Goal: Information Seeking & Learning: Learn about a topic

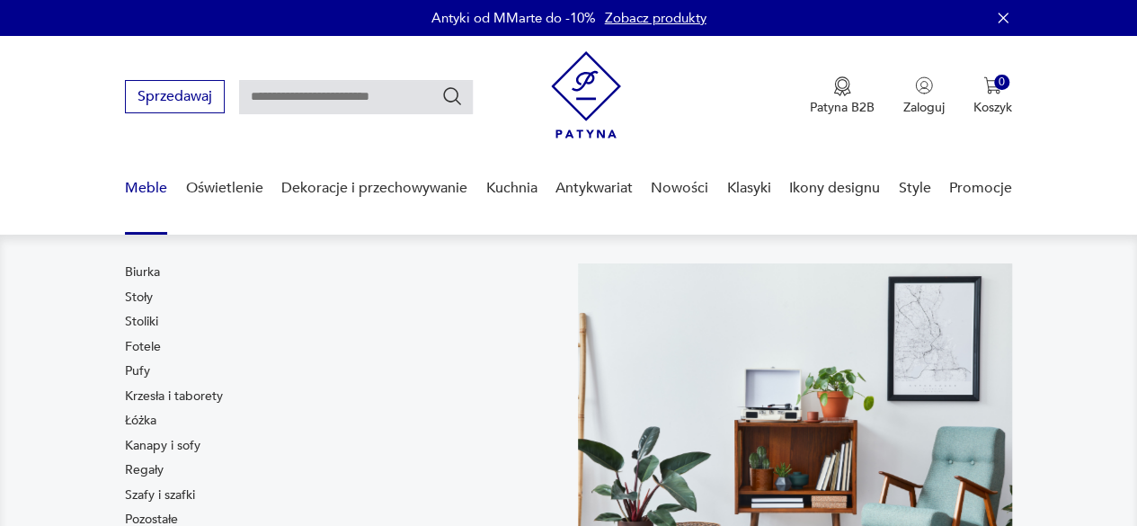
click at [132, 193] on link "Meble" at bounding box center [146, 188] width 42 height 69
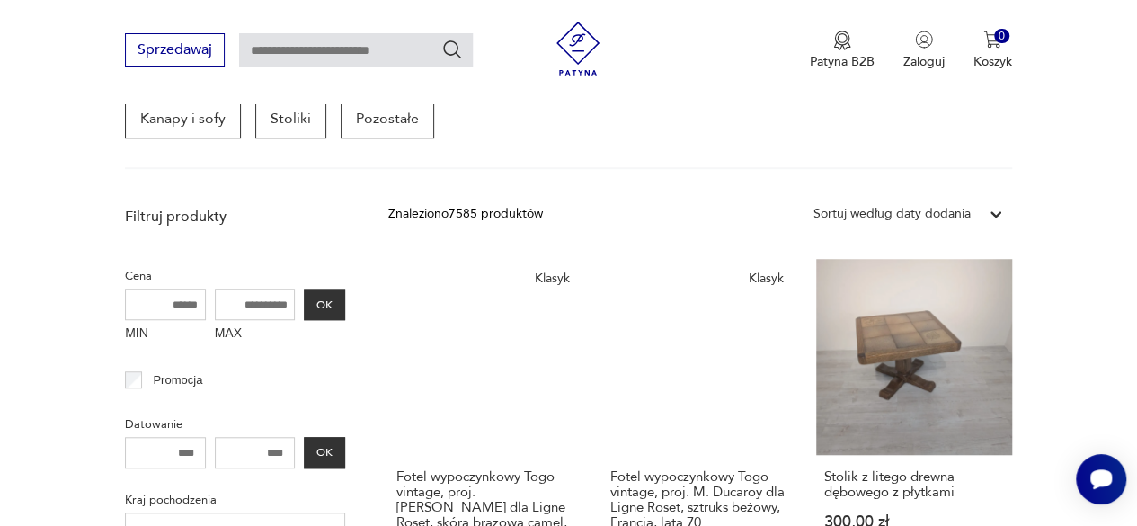
scroll to position [559, 0]
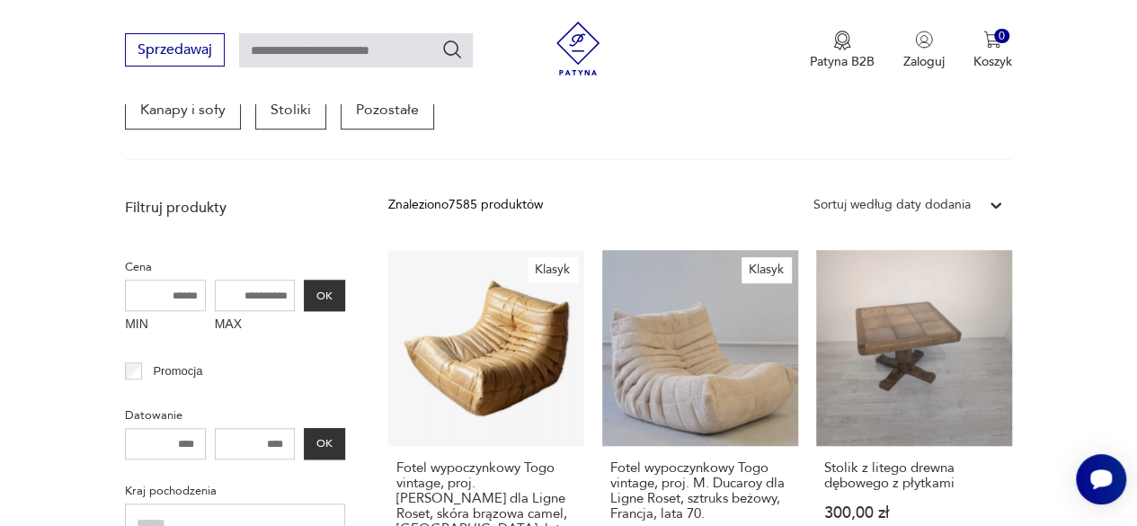
click at [231, 295] on input "MAX" at bounding box center [255, 295] width 81 height 31
type input "****"
click at [328, 298] on button "OK" at bounding box center [324, 295] width 41 height 31
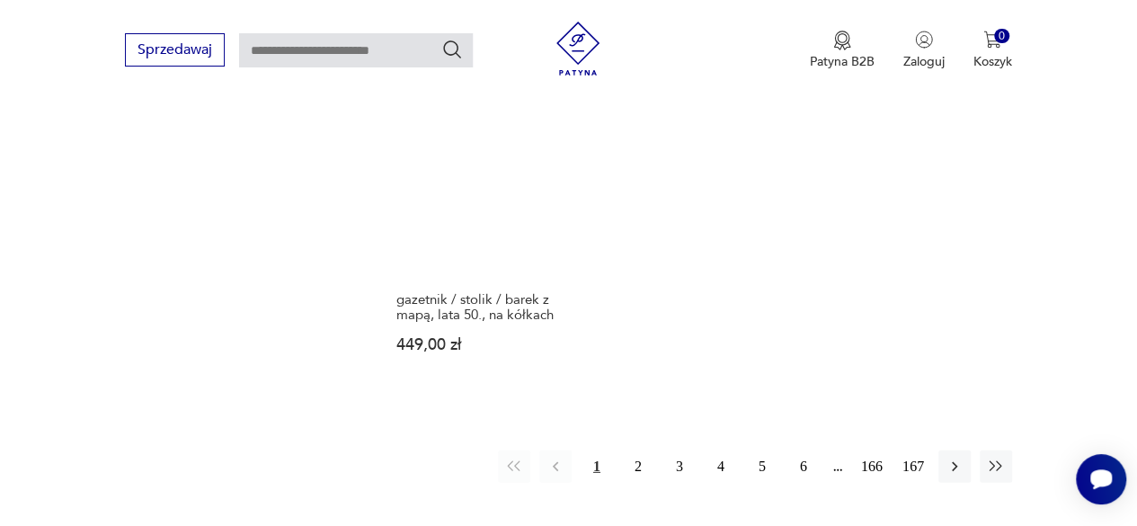
scroll to position [2476, 0]
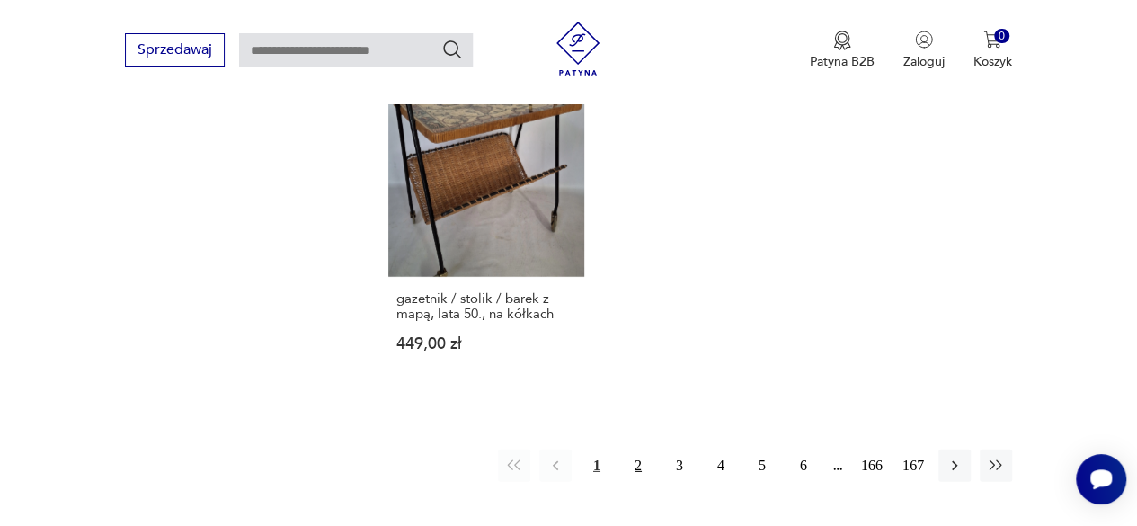
click at [636, 449] on button "2" at bounding box center [638, 465] width 32 height 32
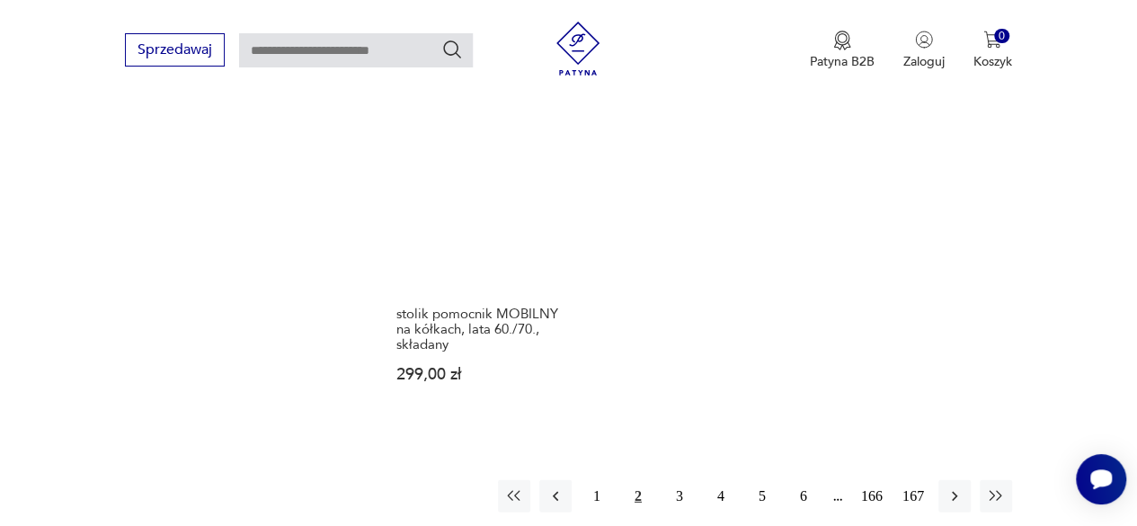
scroll to position [2505, 0]
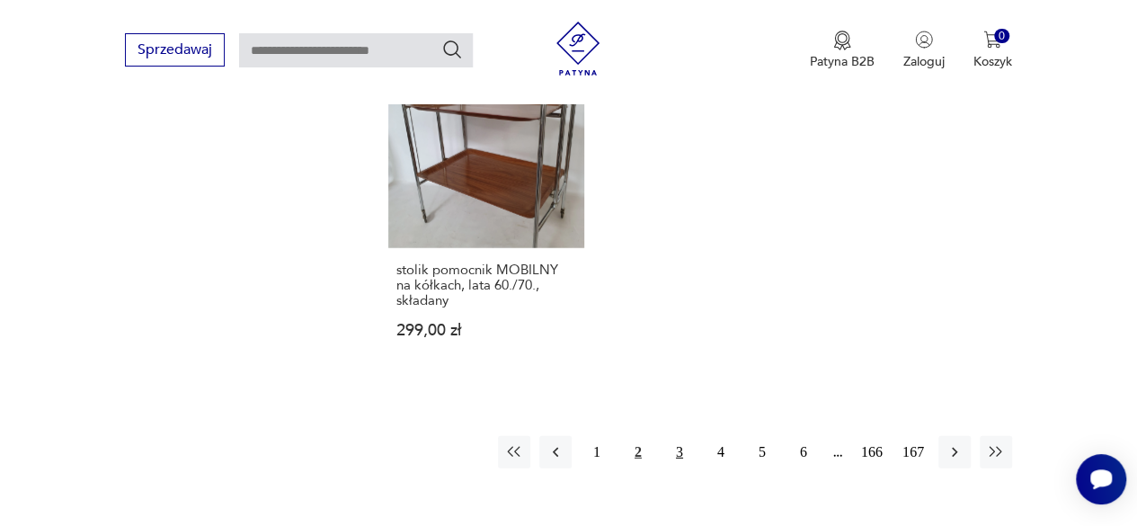
click at [683, 451] on button "3" at bounding box center [679, 452] width 32 height 32
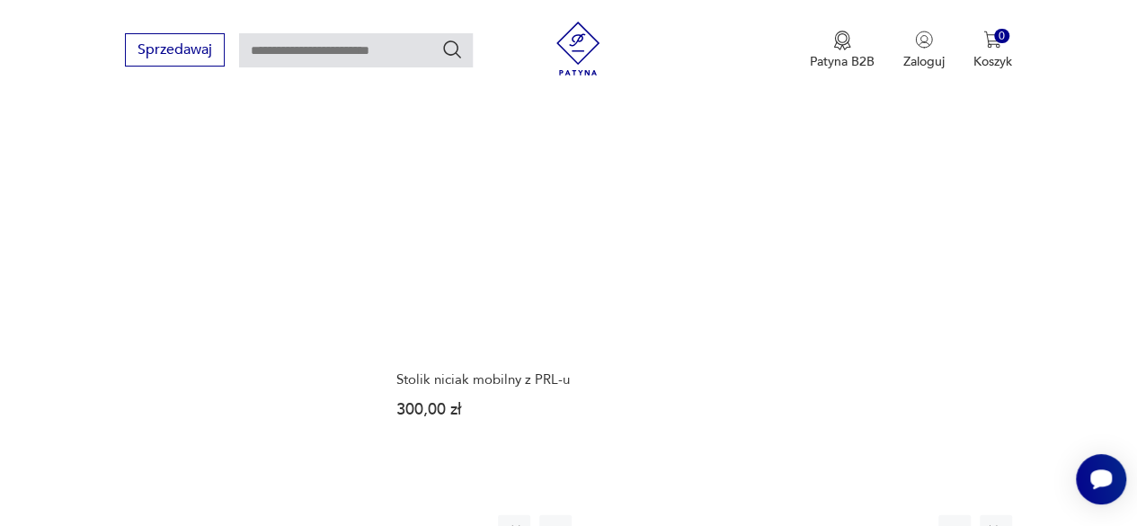
scroll to position [2411, 0]
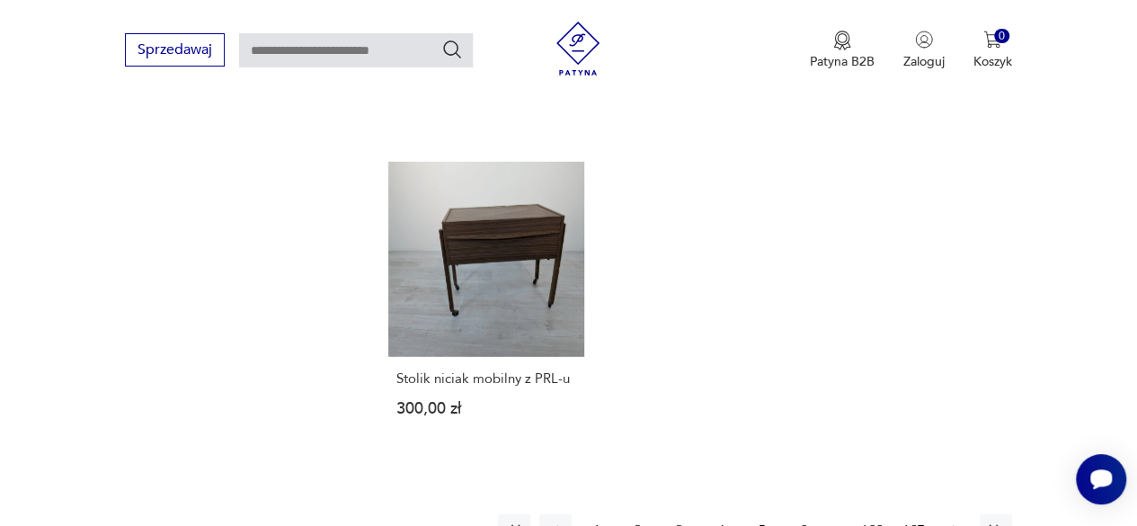
click at [953, 525] on icon "button" at bounding box center [954, 531] width 5 height 10
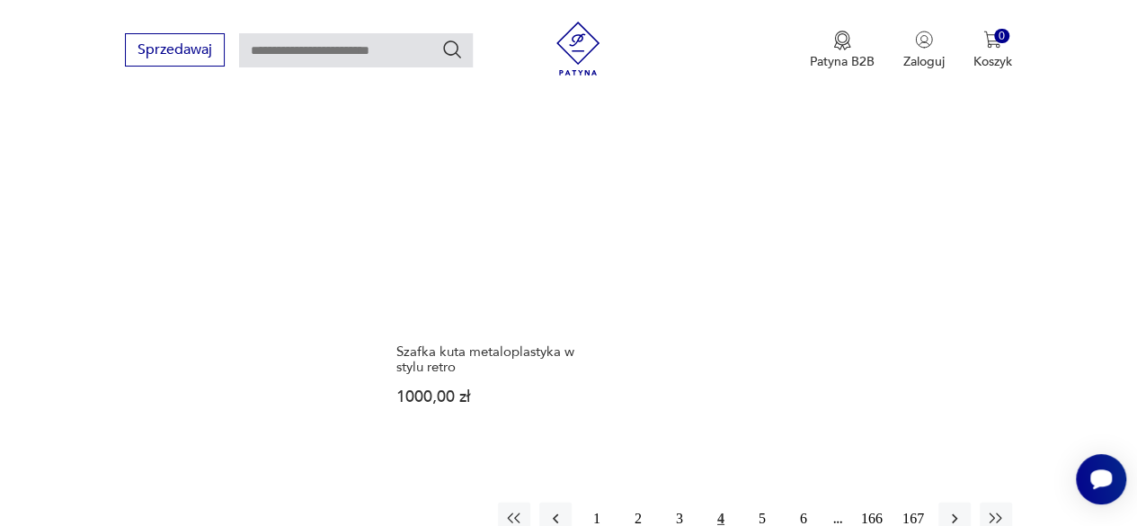
scroll to position [2425, 0]
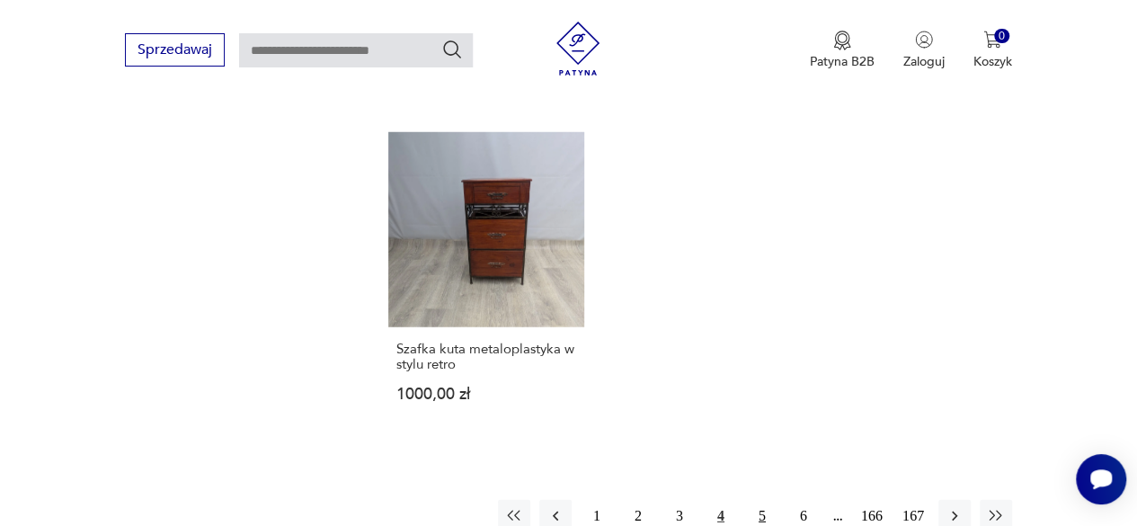
click at [764, 500] on button "5" at bounding box center [762, 516] width 32 height 32
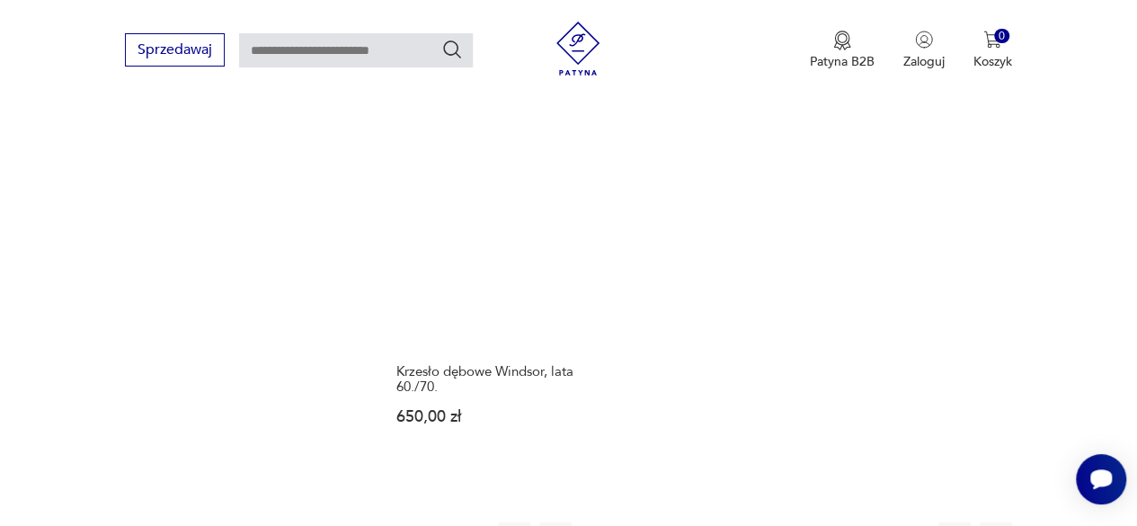
scroll to position [2440, 0]
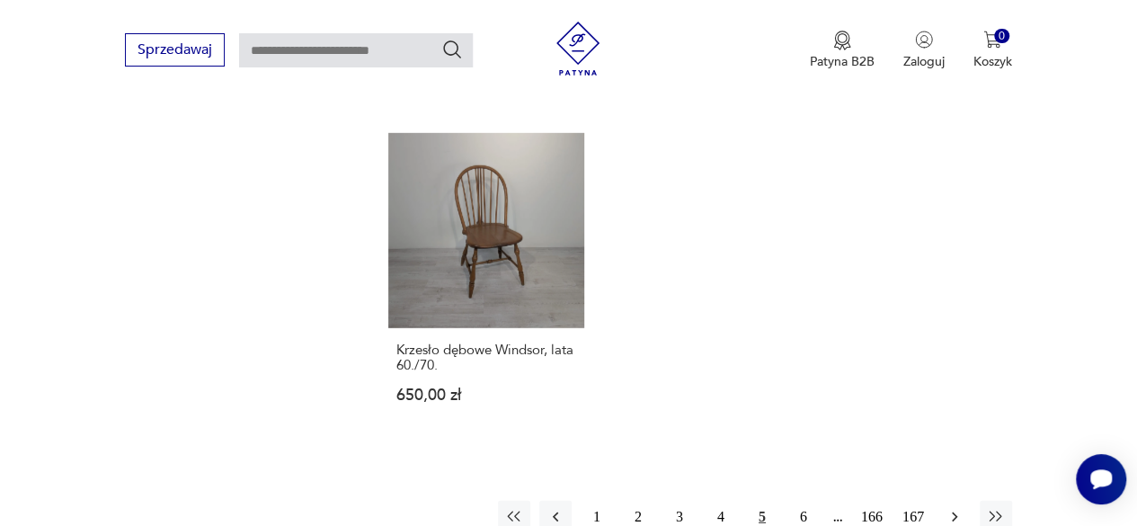
click at [955, 508] on icon "button" at bounding box center [955, 517] width 18 height 18
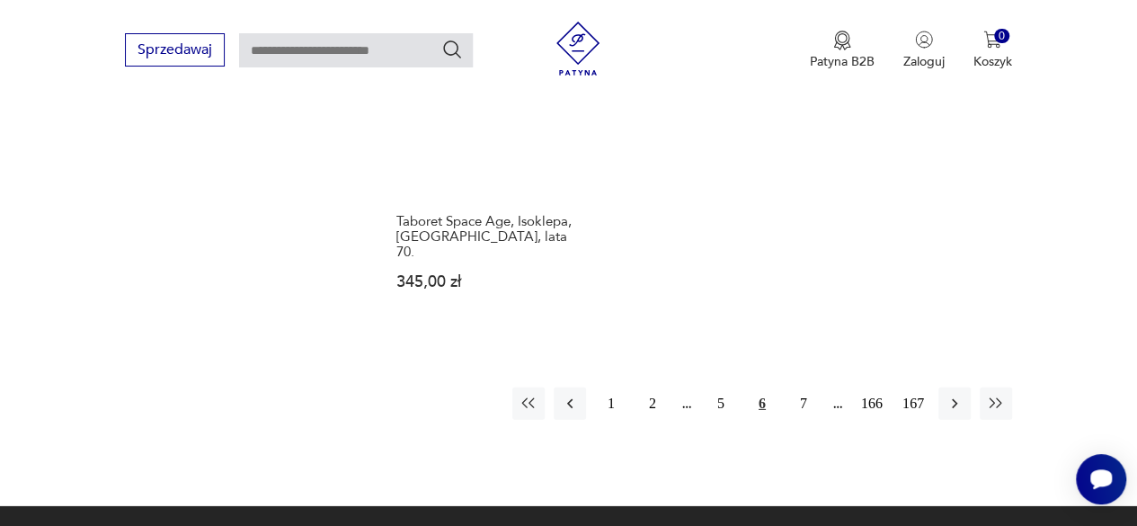
scroll to position [2670, 0]
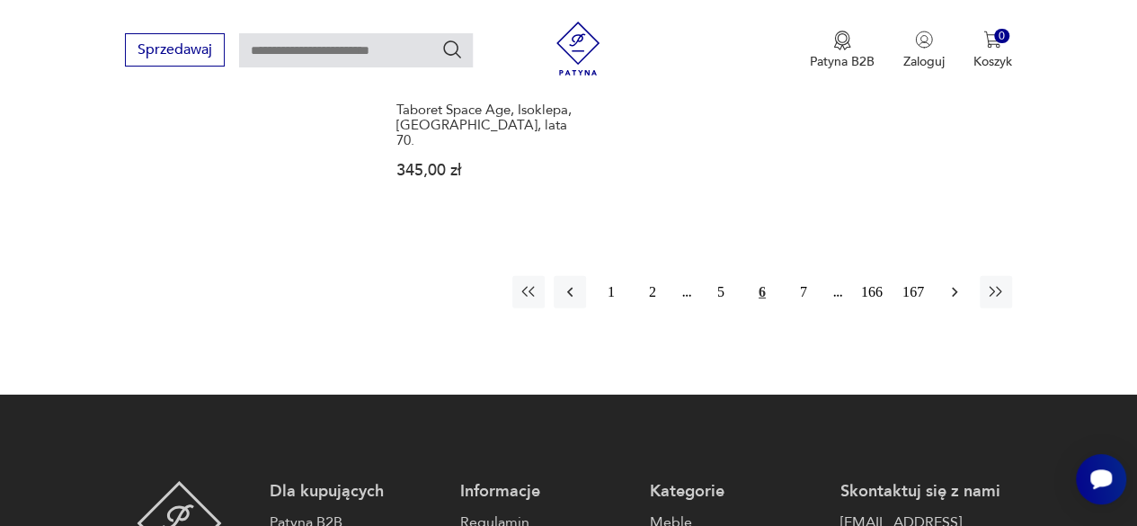
click at [956, 296] on icon "button" at bounding box center [955, 292] width 18 height 18
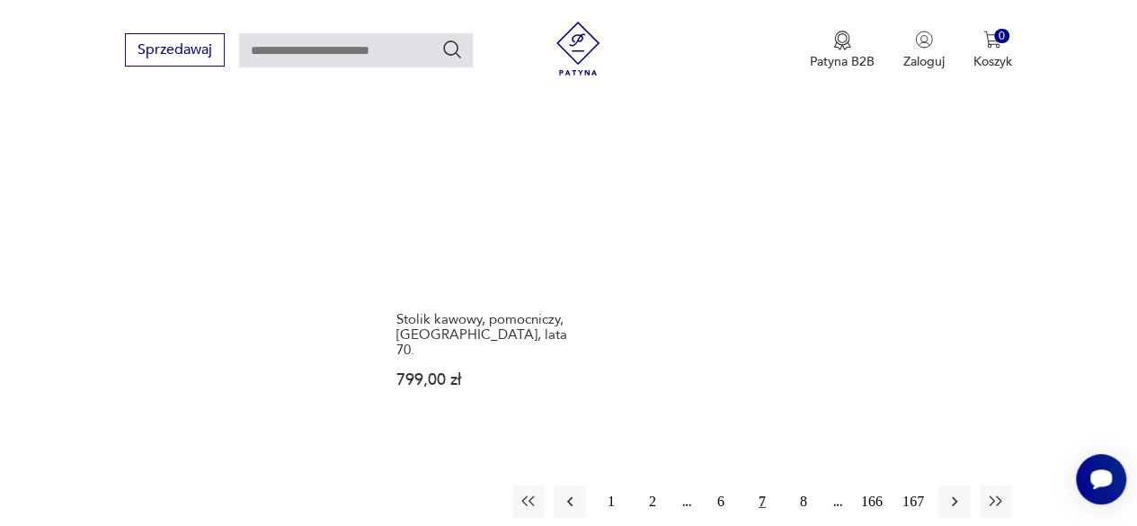
scroll to position [2461, 0]
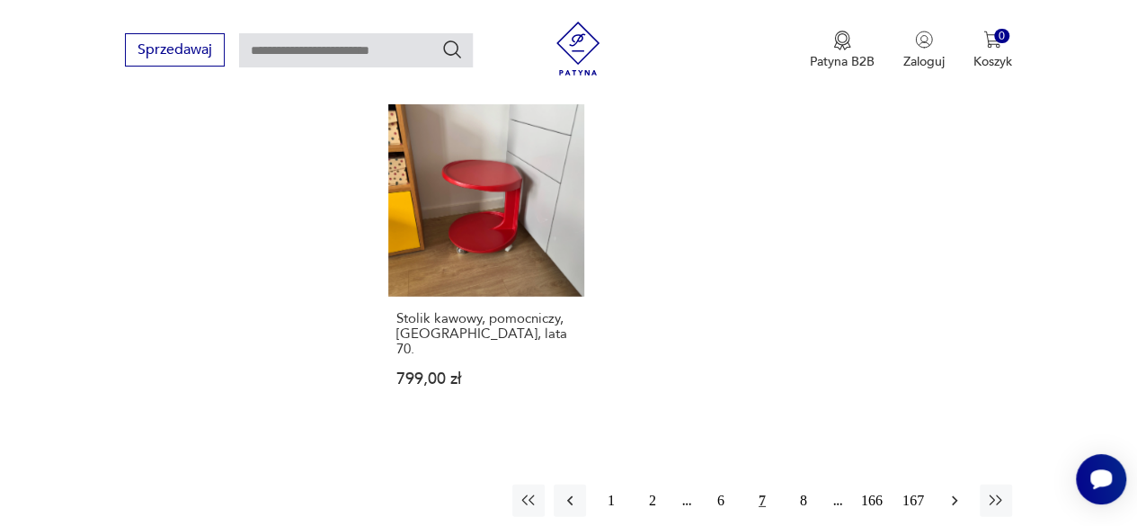
click at [956, 492] on icon "button" at bounding box center [955, 501] width 18 height 18
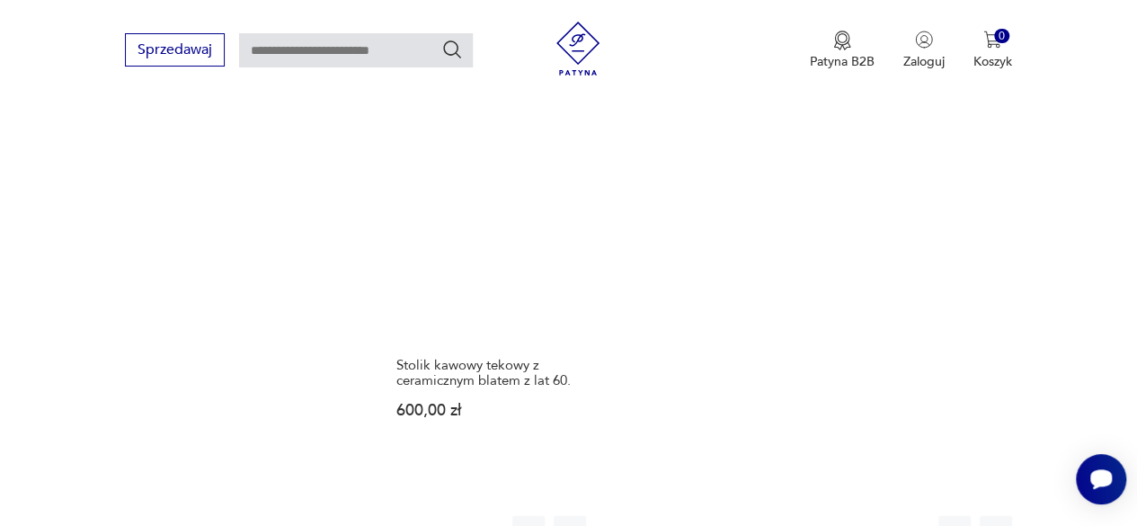
scroll to position [2605, 0]
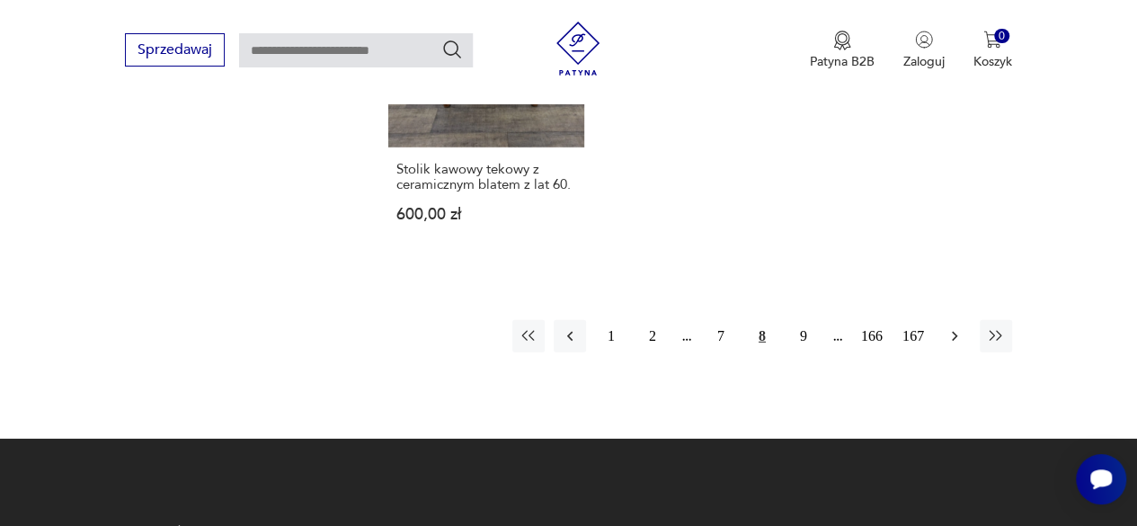
click at [949, 327] on icon "button" at bounding box center [955, 336] width 18 height 18
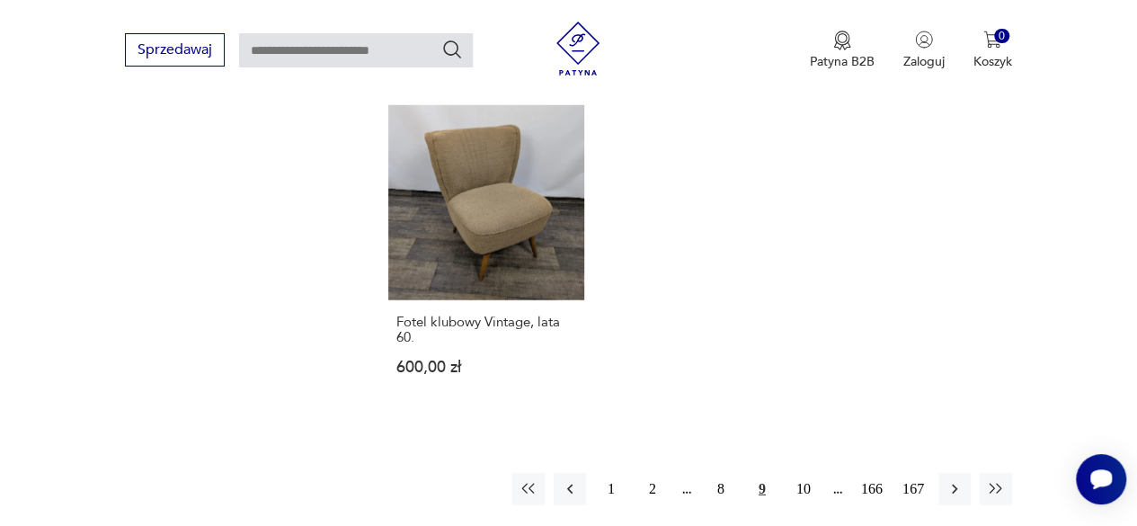
scroll to position [2461, 0]
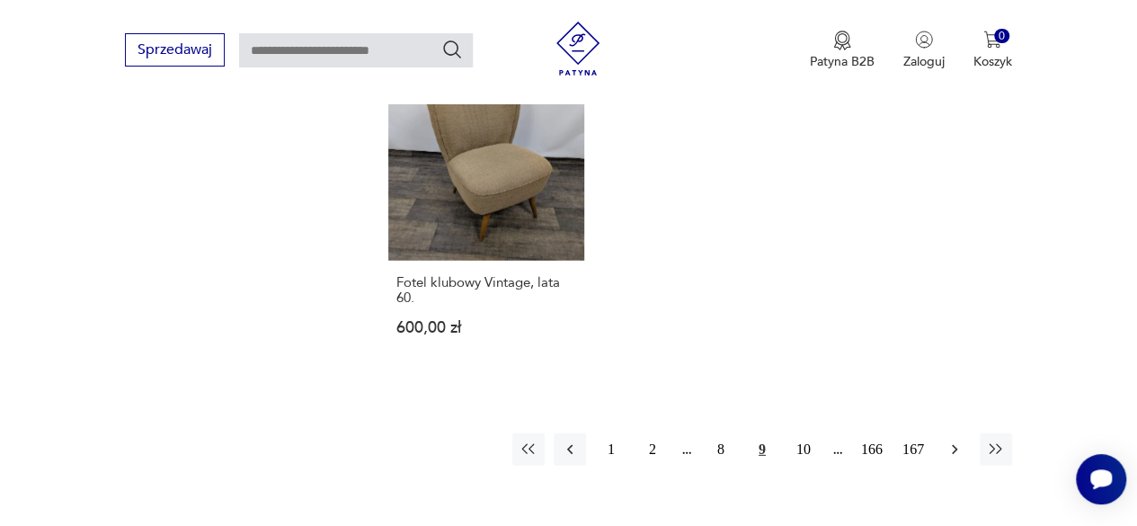
click at [958, 449] on icon "button" at bounding box center [955, 449] width 18 height 18
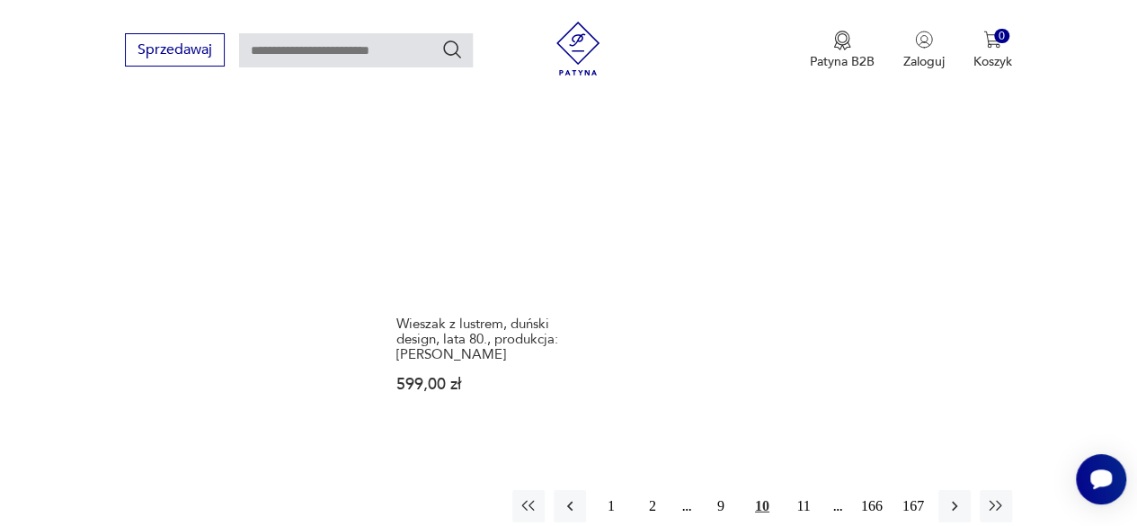
scroll to position [2533, 0]
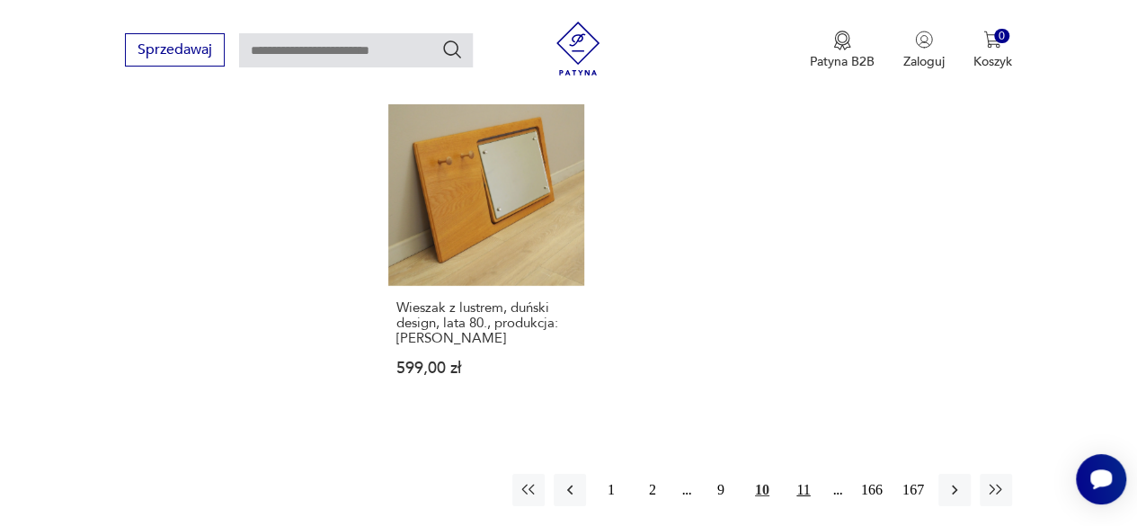
click at [807, 474] on button "11" at bounding box center [803, 490] width 32 height 32
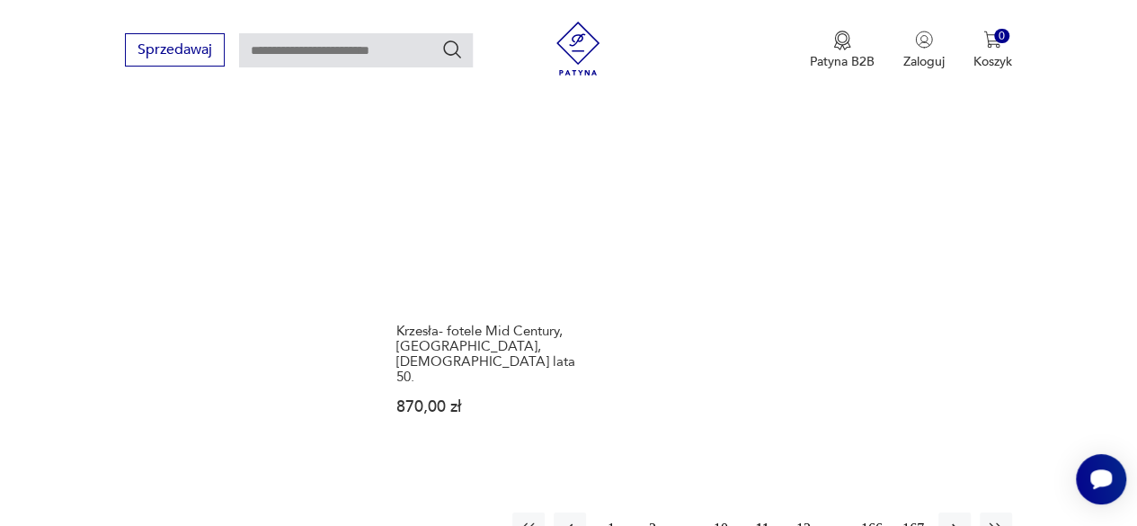
scroll to position [2505, 0]
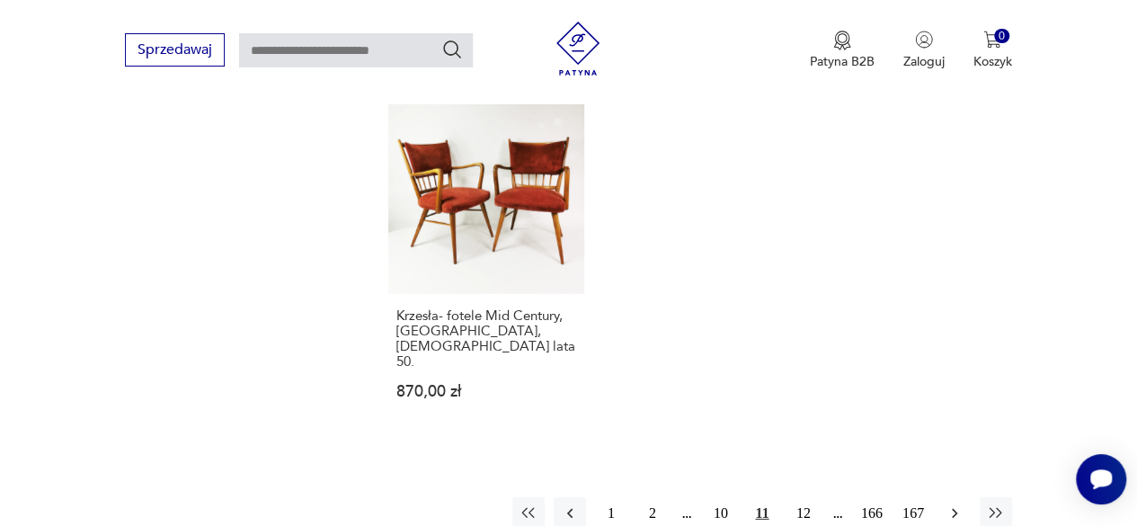
click at [956, 504] on icon "button" at bounding box center [955, 513] width 18 height 18
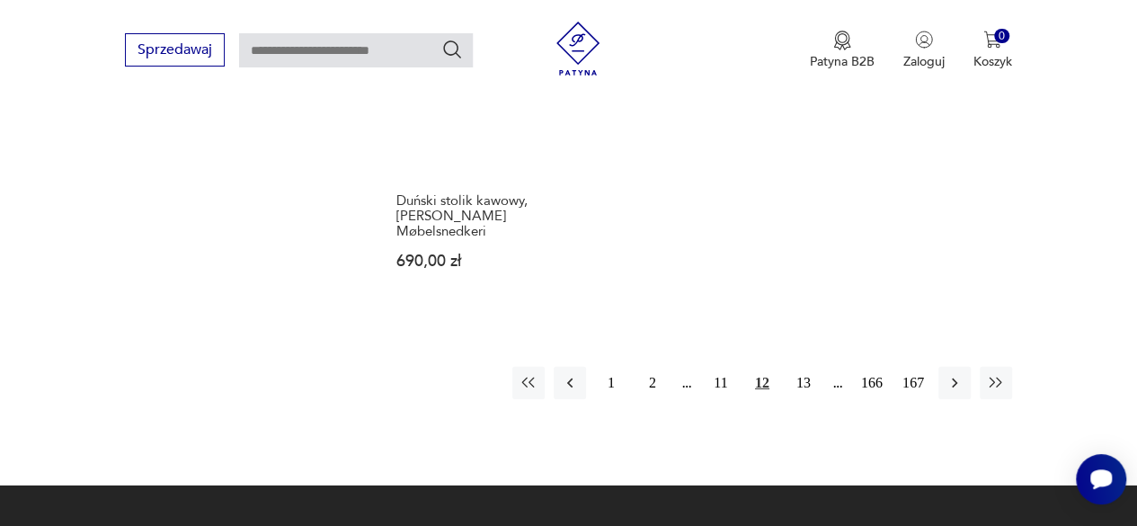
scroll to position [2605, 0]
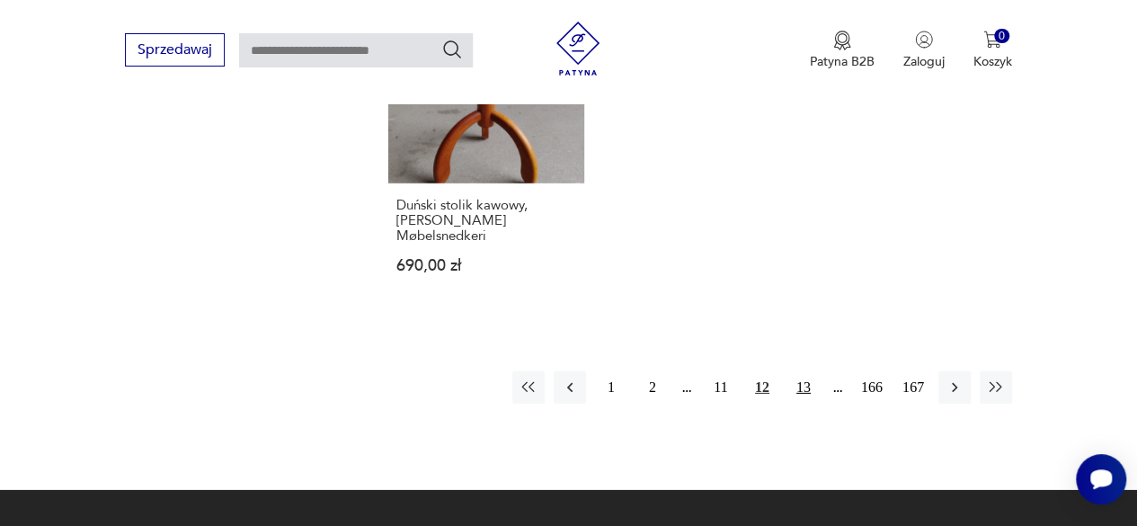
click at [799, 371] on button "13" at bounding box center [803, 387] width 32 height 32
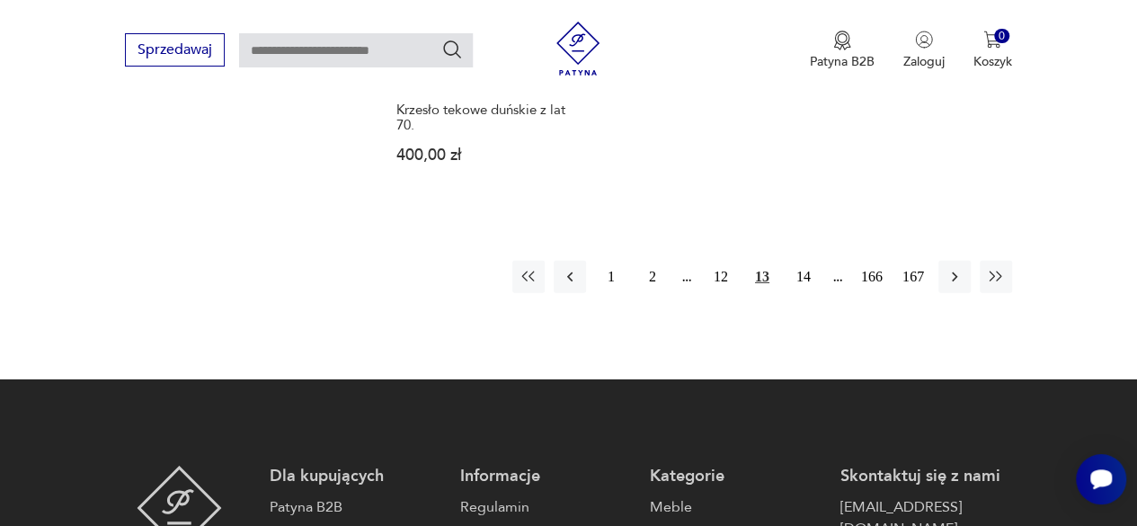
scroll to position [2677, 0]
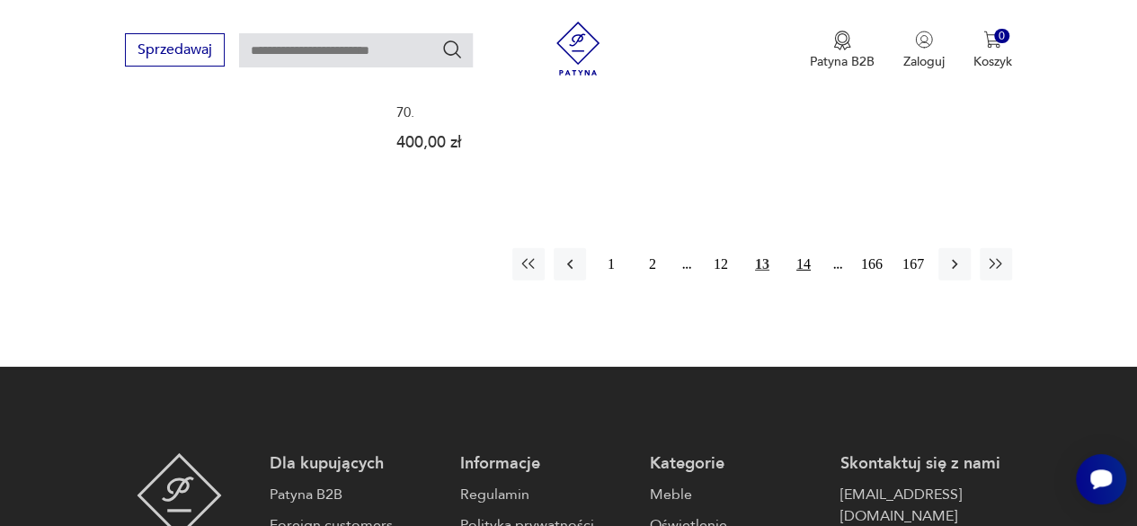
click at [805, 248] on button "14" at bounding box center [803, 264] width 32 height 32
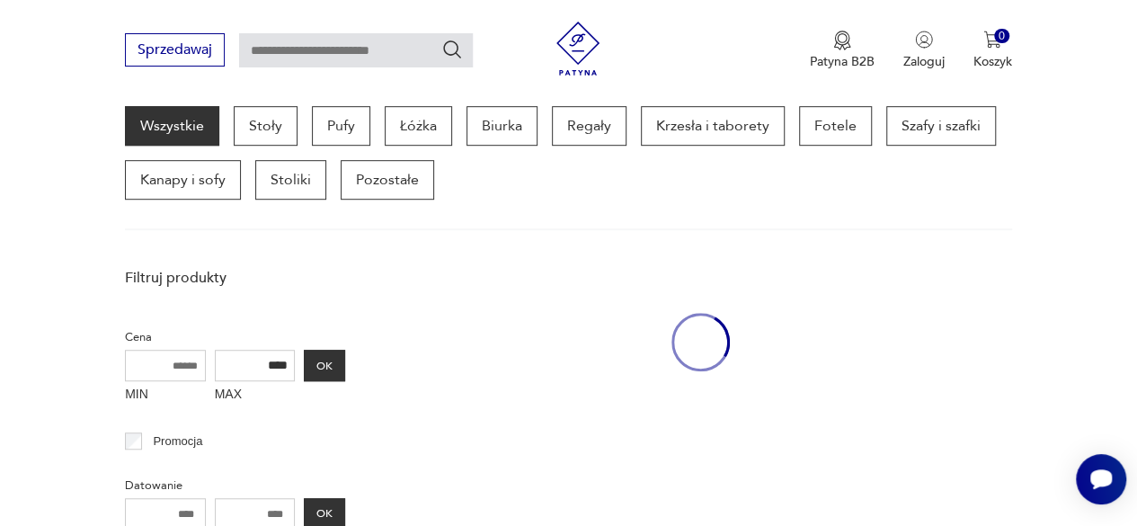
scroll to position [476, 0]
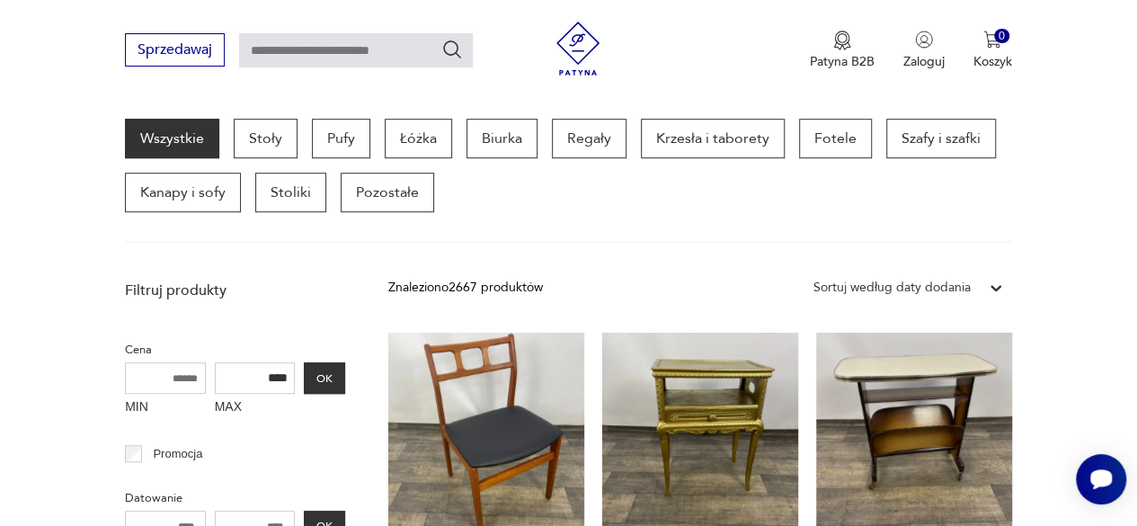
click at [376, 48] on input "text" at bounding box center [356, 50] width 234 height 34
type input "**********"
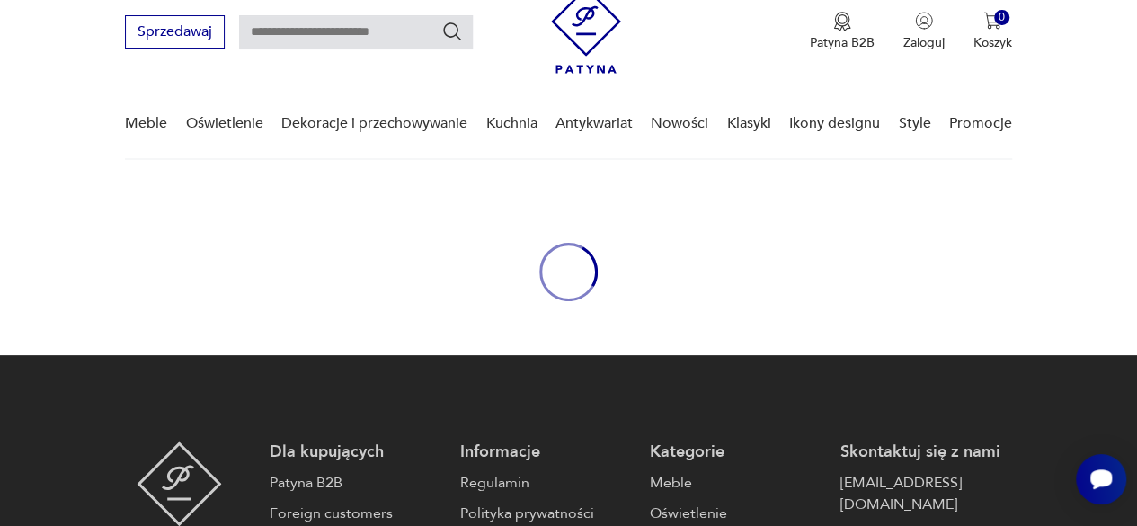
type input "**********"
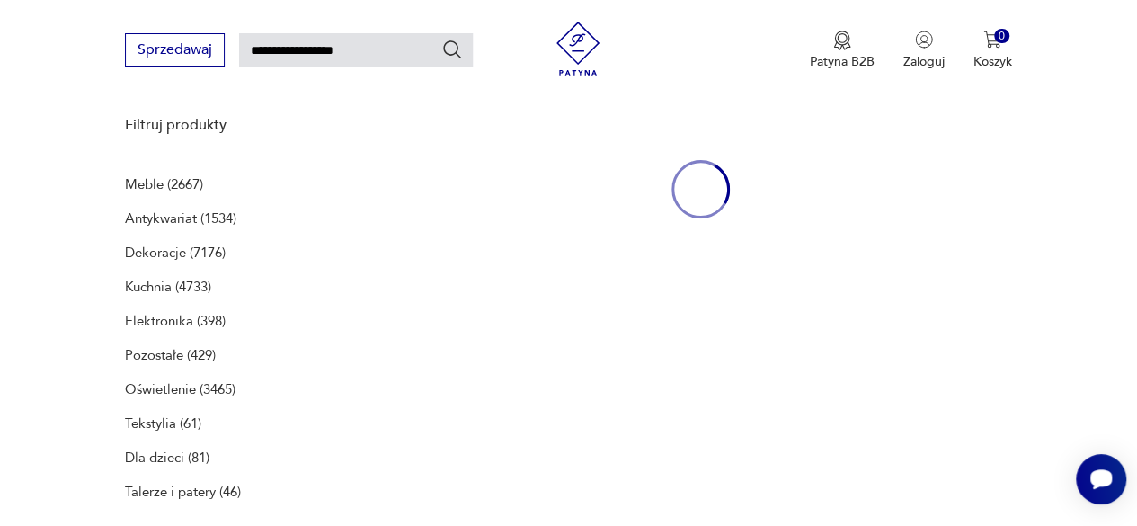
scroll to position [232, 0]
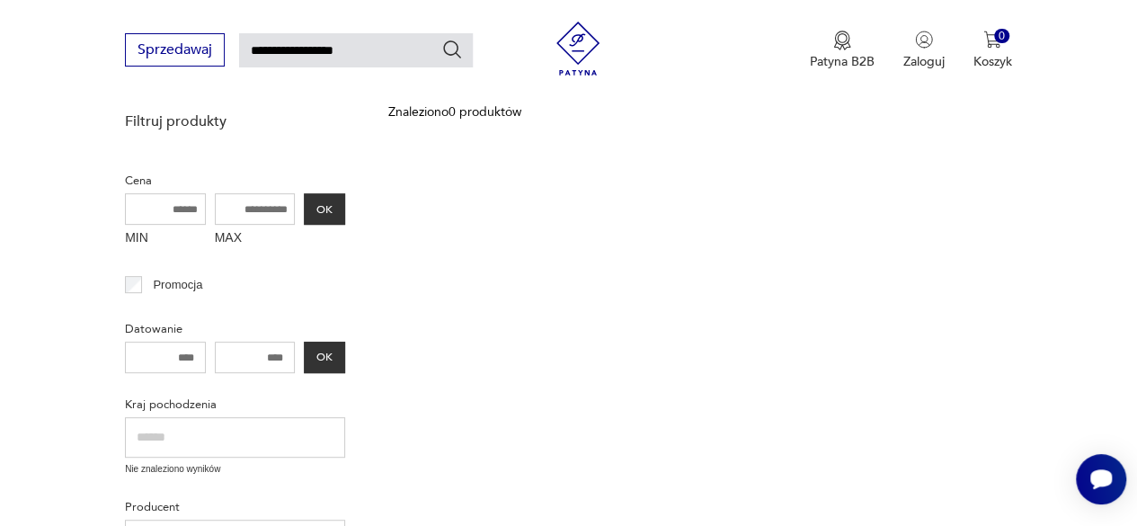
click at [376, 48] on input "**********" at bounding box center [356, 50] width 234 height 34
type input "*********"
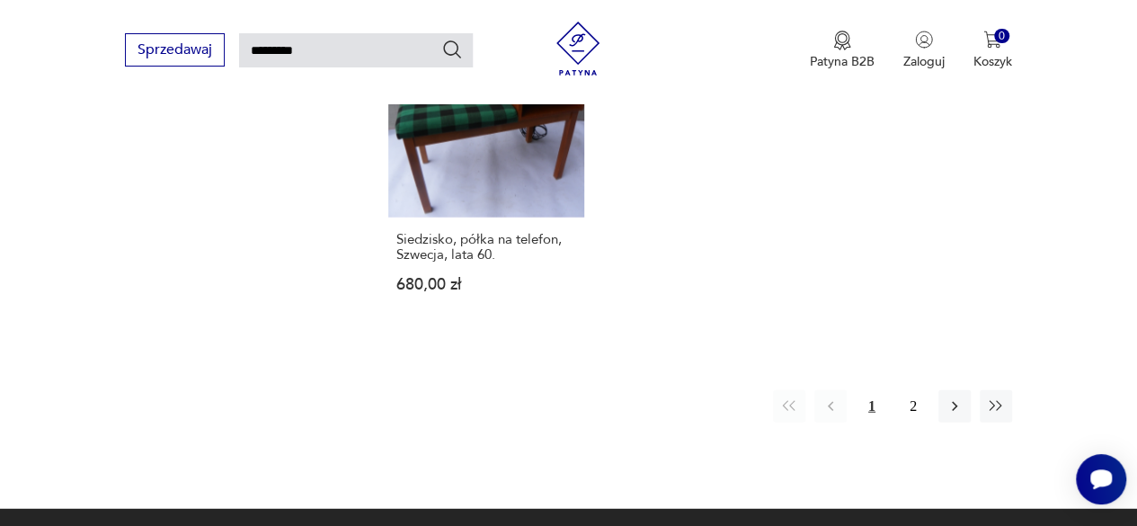
scroll to position [2163, 0]
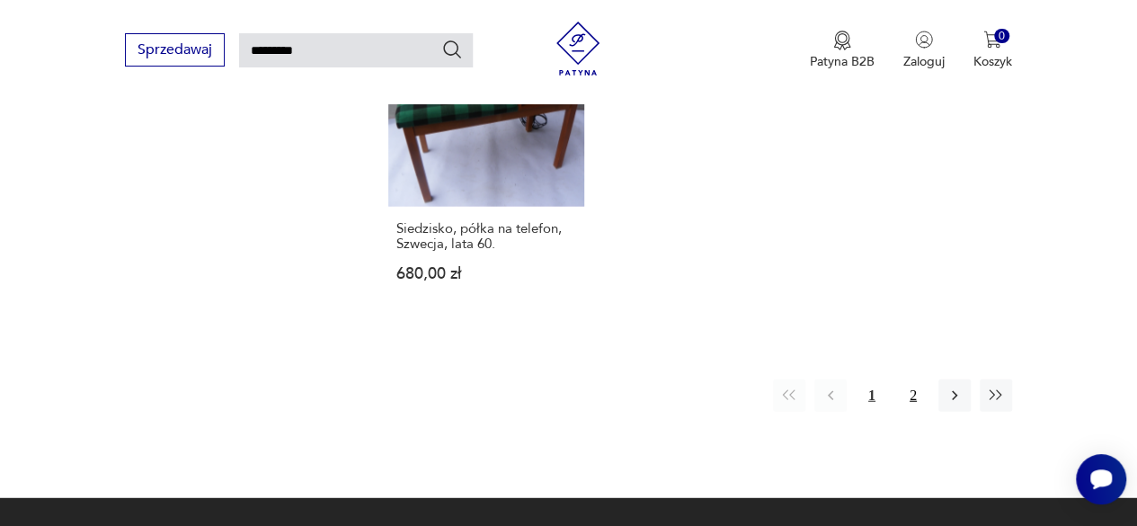
click at [917, 379] on button "2" at bounding box center [913, 395] width 32 height 32
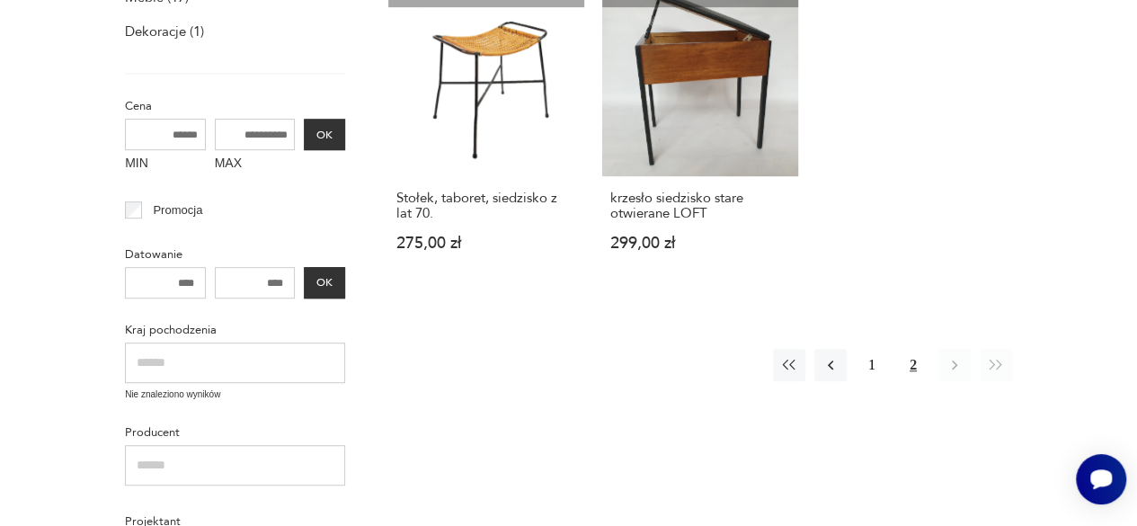
scroll to position [460, 0]
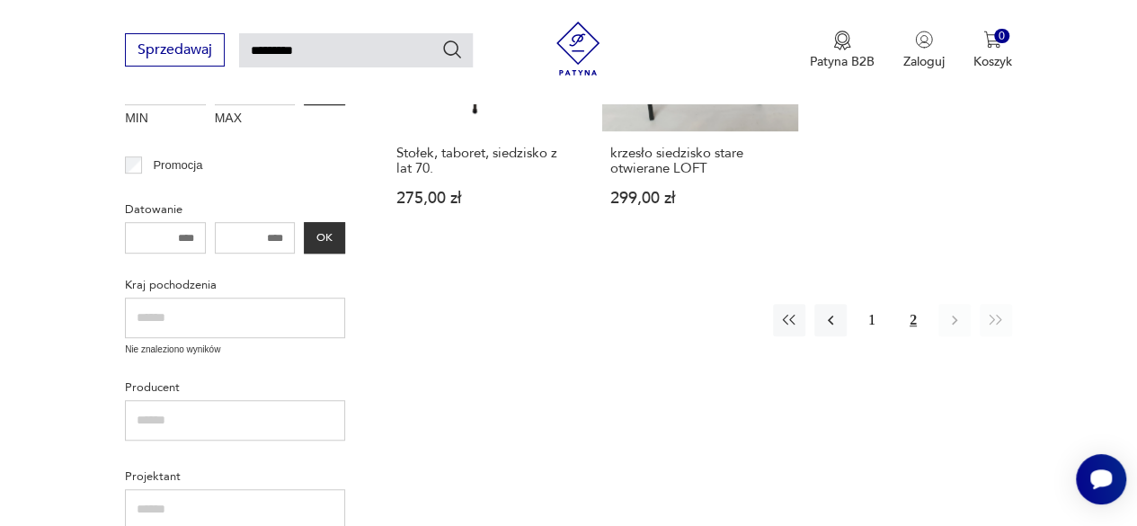
click at [307, 50] on input "*********" at bounding box center [356, 50] width 234 height 34
type input "*"
type input "**********"
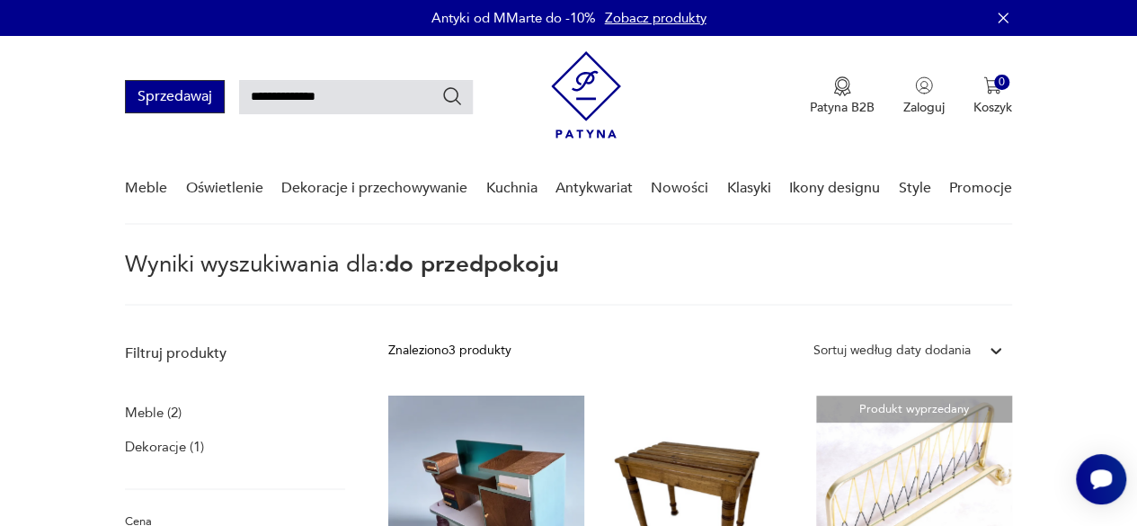
drag, startPoint x: 358, startPoint y: 99, endPoint x: 138, endPoint y: 97, distance: 219.4
click at [138, 97] on div "**********" at bounding box center [299, 96] width 348 height 33
type input "**********"
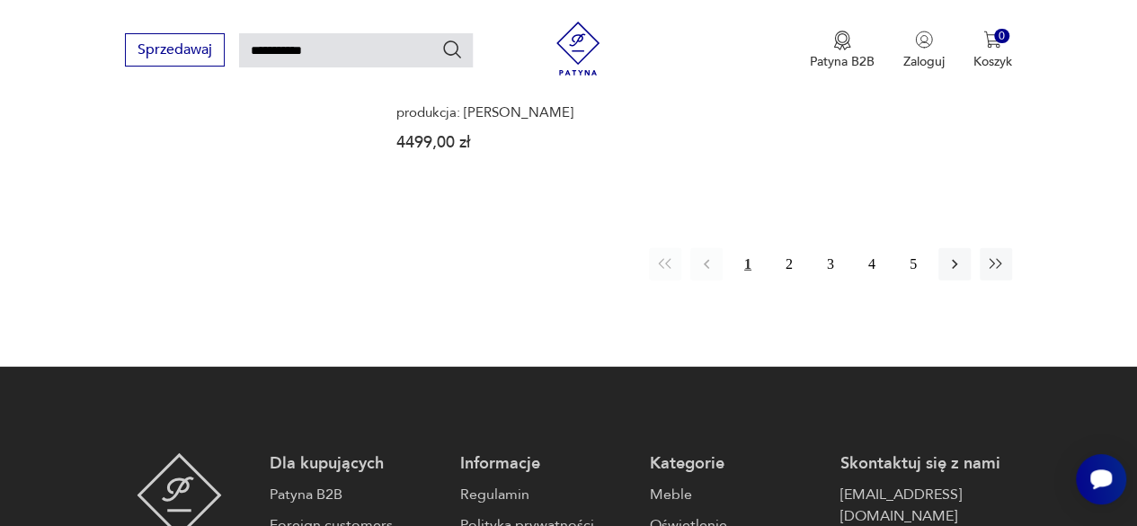
scroll to position [2366, 0]
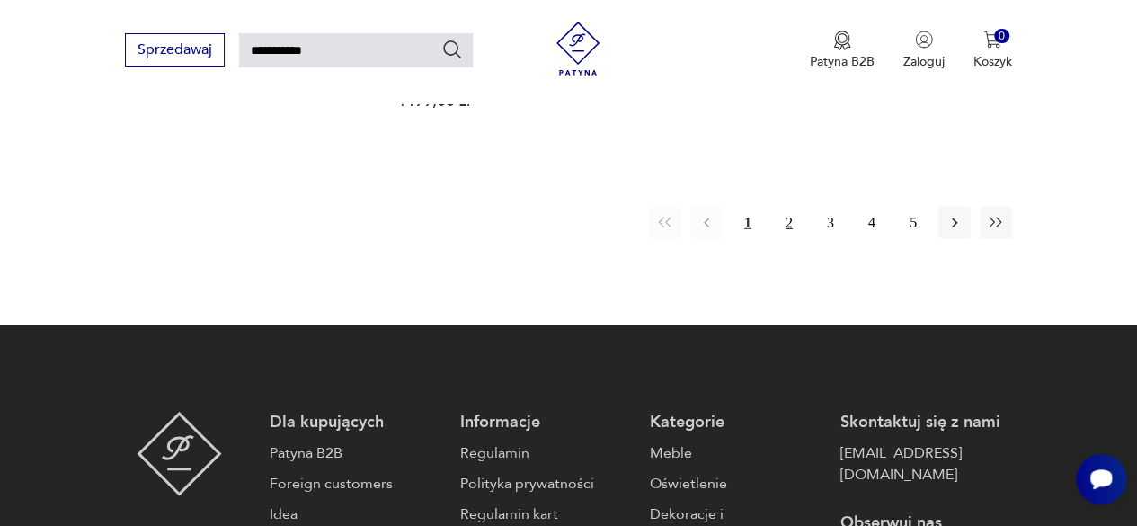
click at [791, 211] on button "2" at bounding box center [789, 223] width 32 height 32
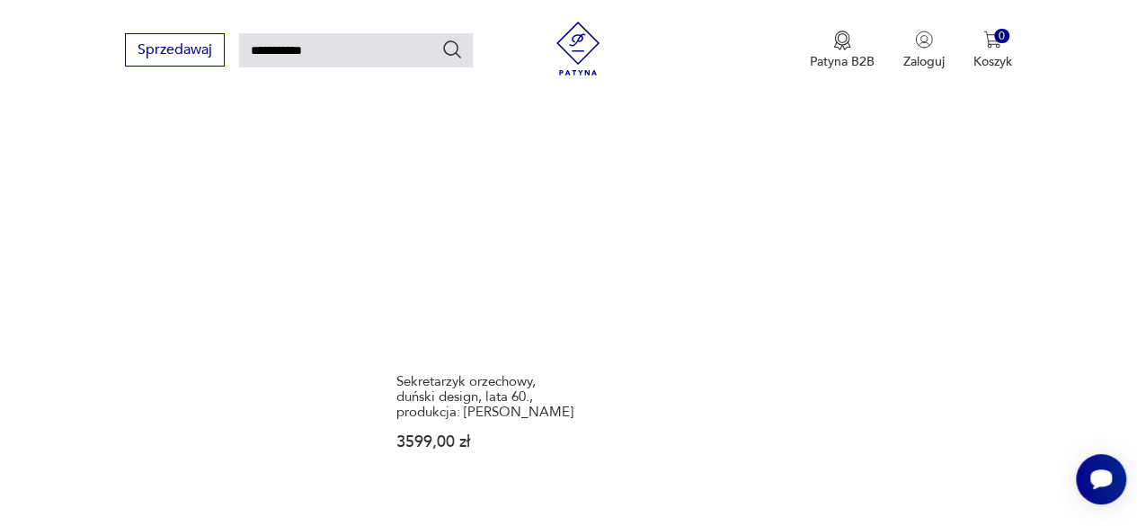
scroll to position [2057, 0]
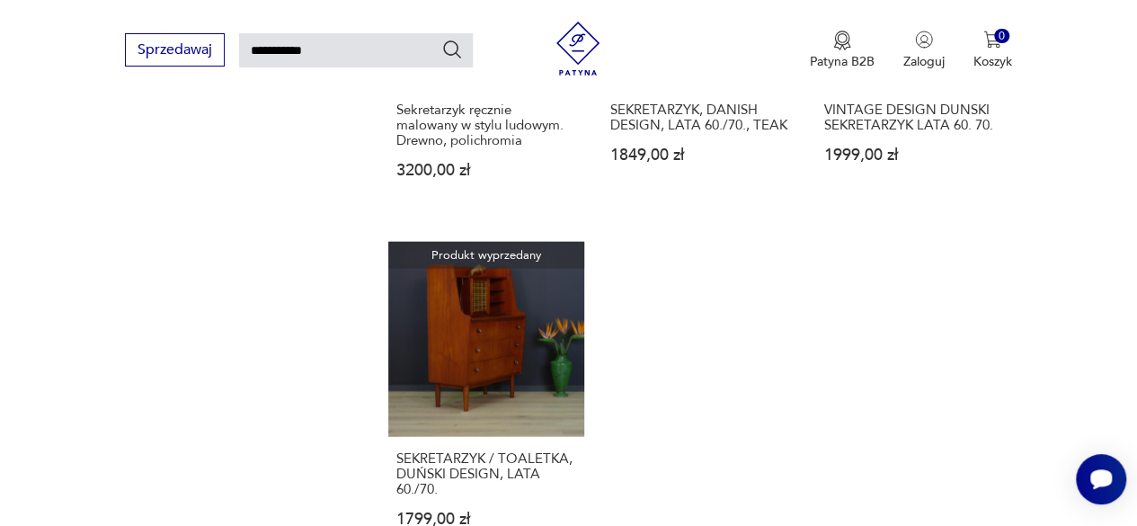
scroll to position [1978, 0]
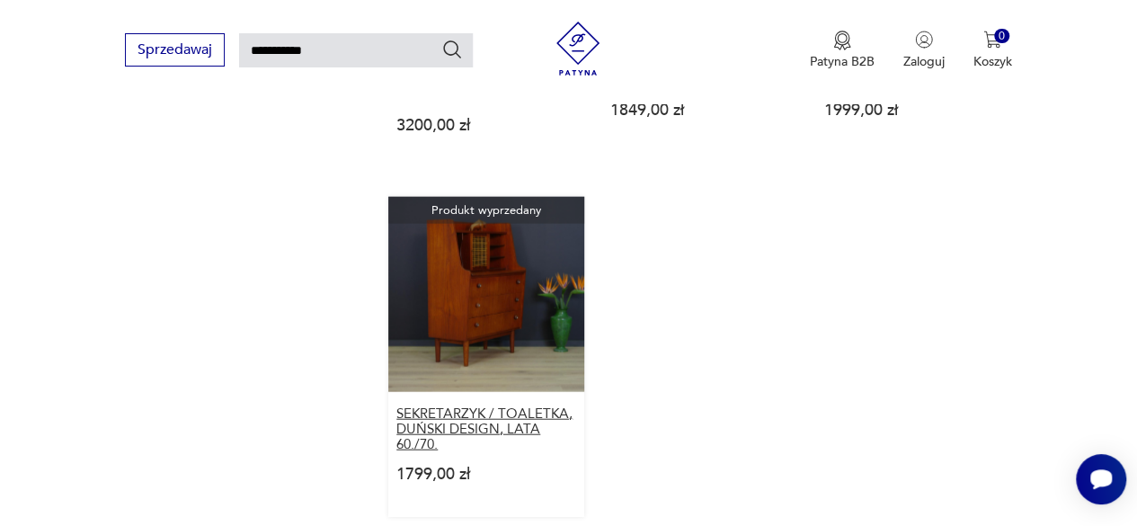
click at [470, 406] on h3 "SEKRETARZYK / TOALETKA, DUŃSKI DESIGN, LATA 60./70." at bounding box center [486, 429] width 180 height 46
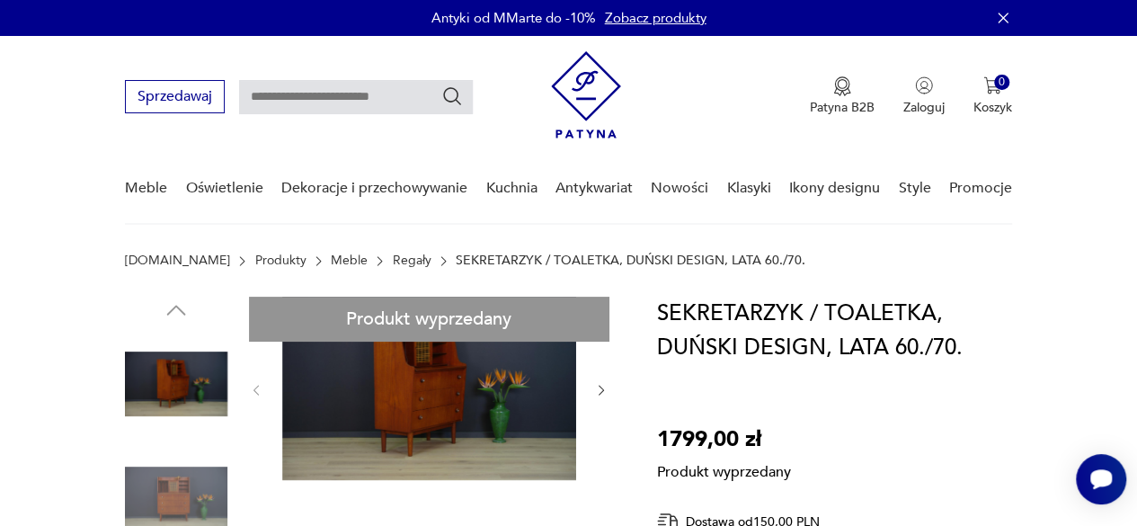
type input "**********"
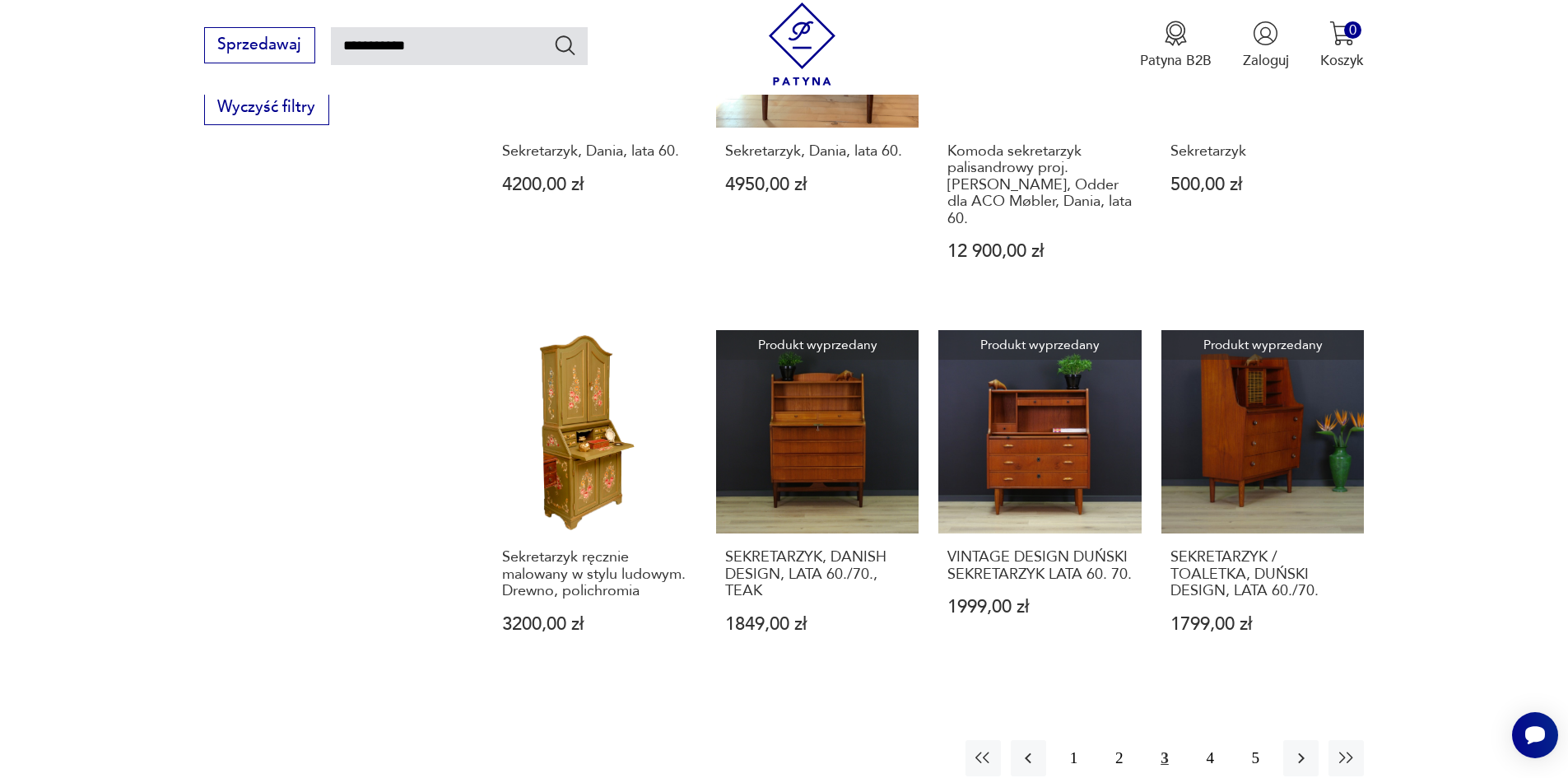
scroll to position [1289, 0]
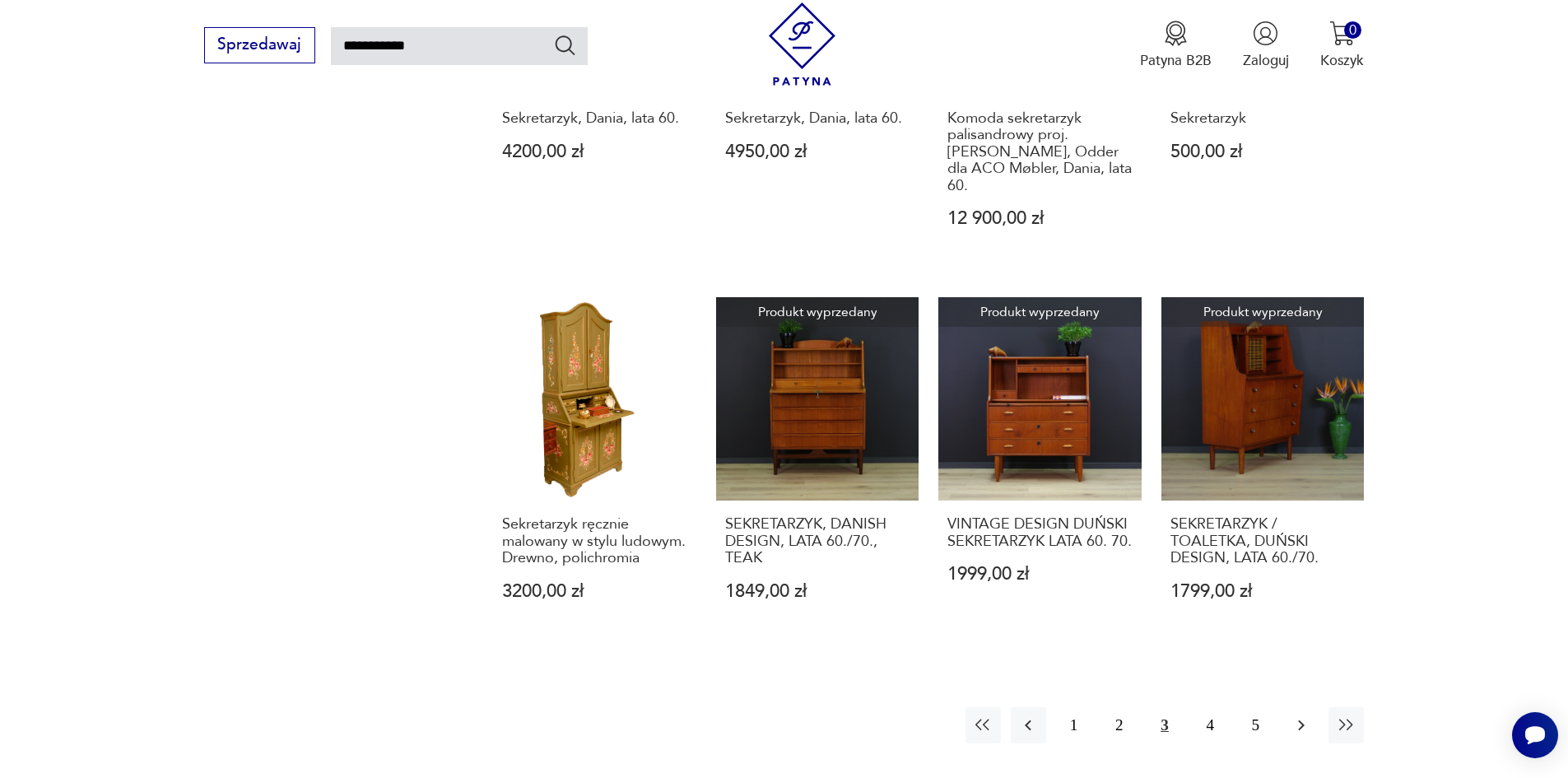
click at [1040, 481] on button "button" at bounding box center [1300, 724] width 36 height 36
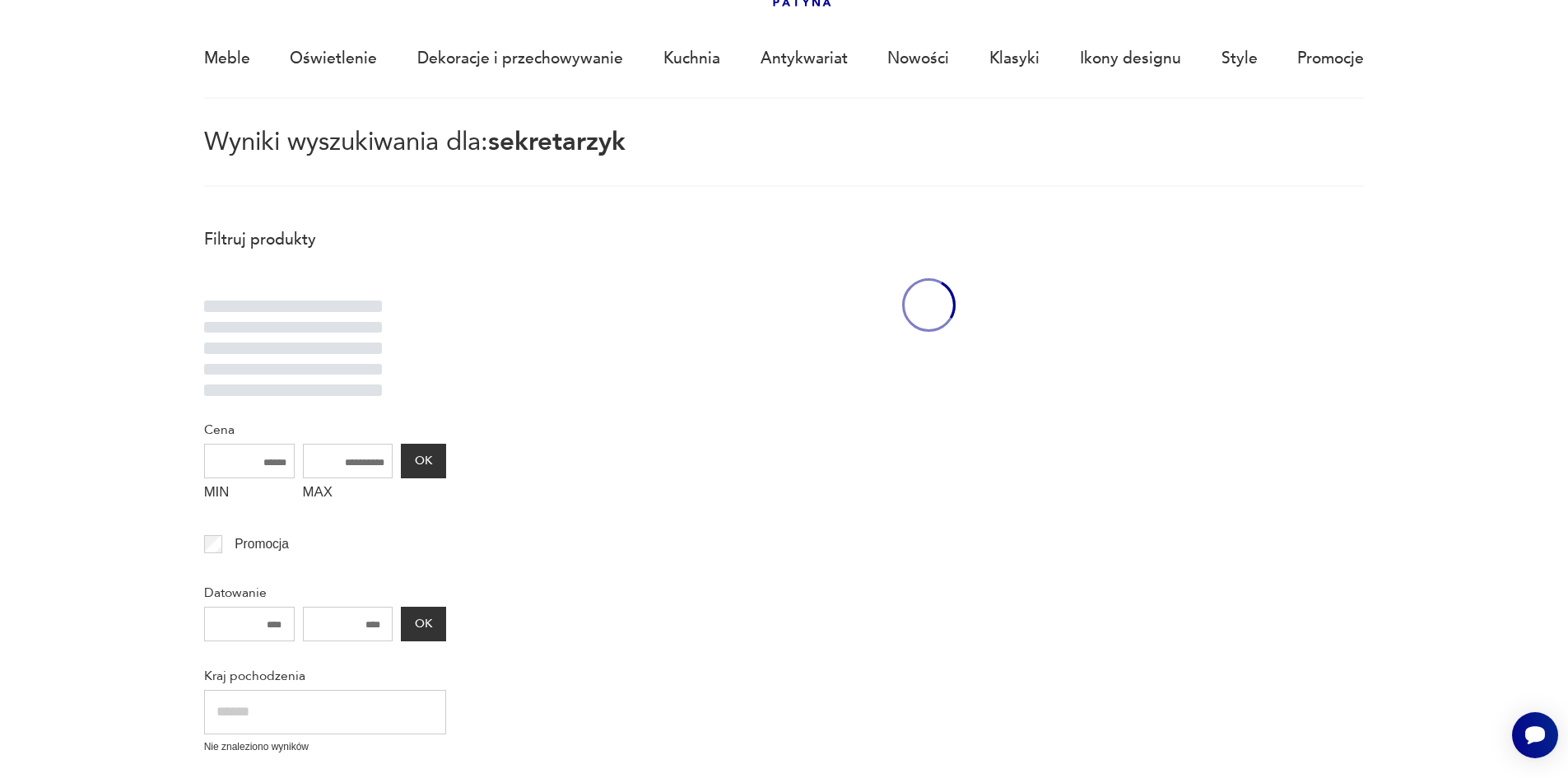
scroll to position [94, 0]
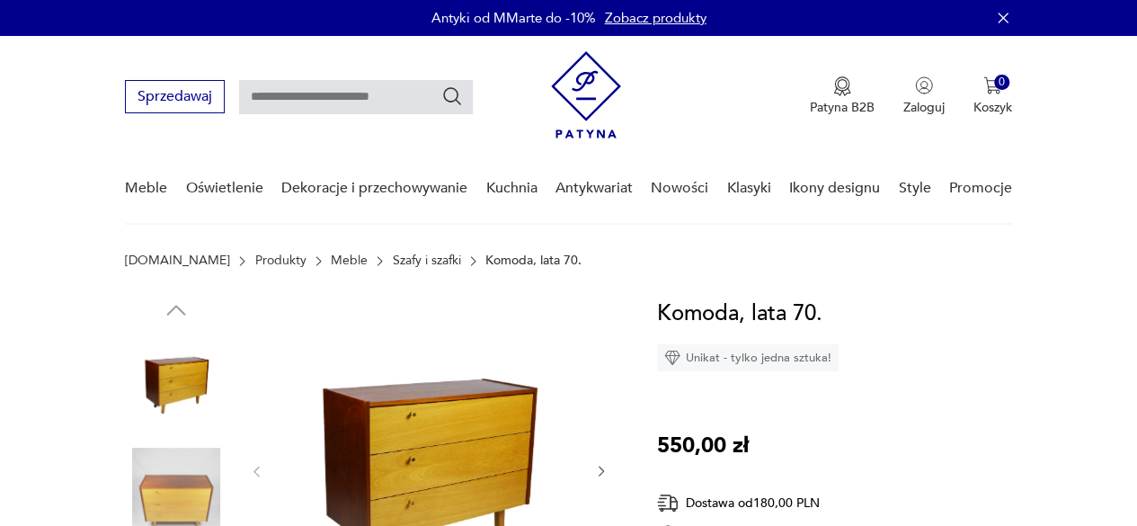
click at [403, 94] on input "text" at bounding box center [356, 97] width 234 height 34
type input "**********"
